Goal: Check status: Check status

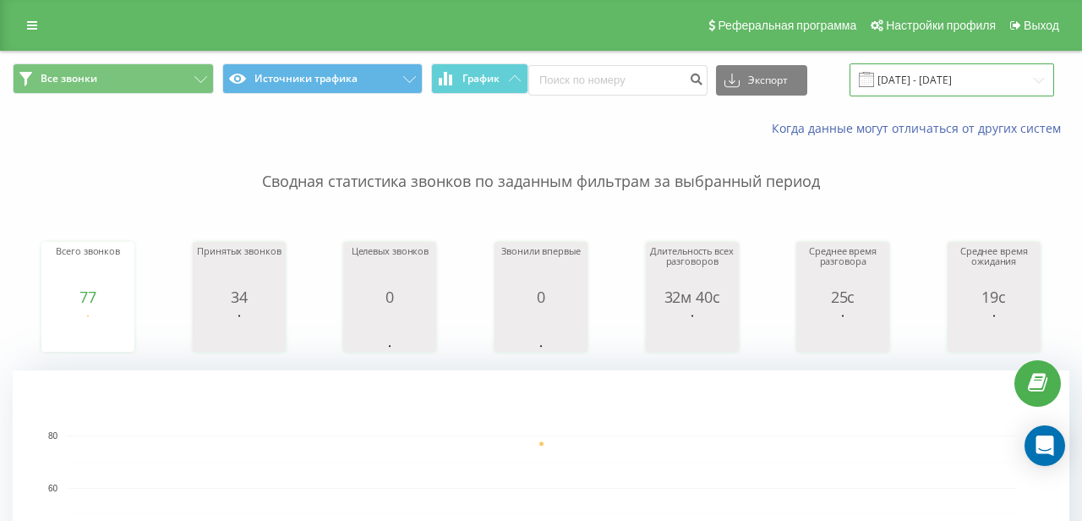
click at [900, 79] on input "15.08.2025 - 15.08.2025" at bounding box center [952, 79] width 205 height 33
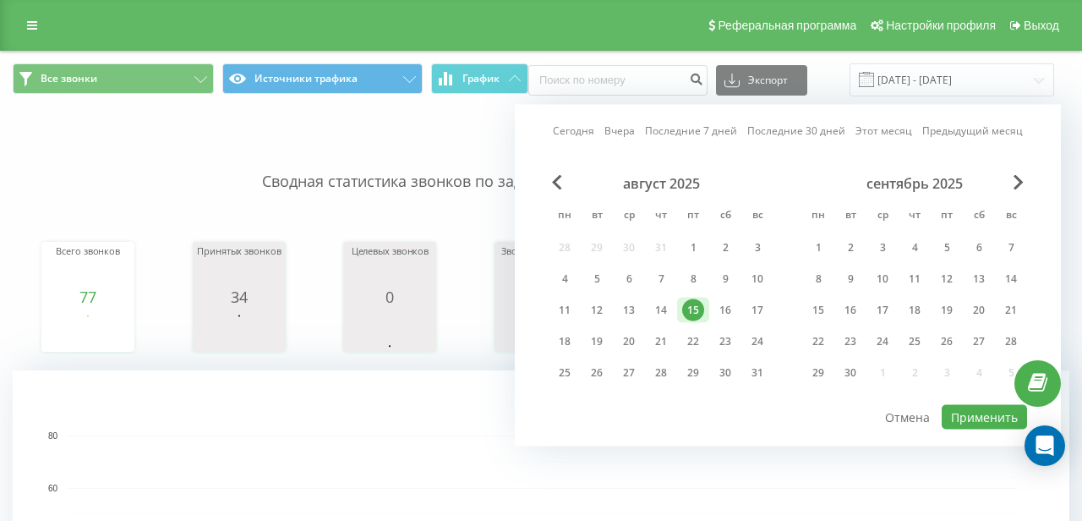
click at [574, 130] on link "Сегодня" at bounding box center [573, 131] width 41 height 16
click at [947, 413] on button "Применить" at bounding box center [984, 417] width 85 height 25
type input "[DATE] - [DATE]"
